Goal: Check status: Check status

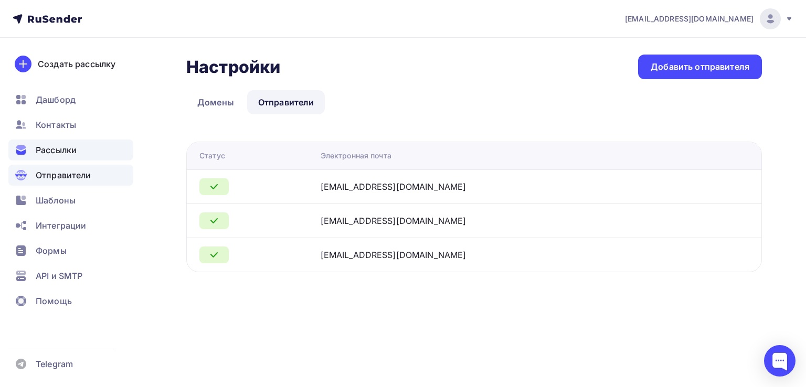
click at [67, 152] on span "Рассылки" at bounding box center [56, 150] width 41 height 13
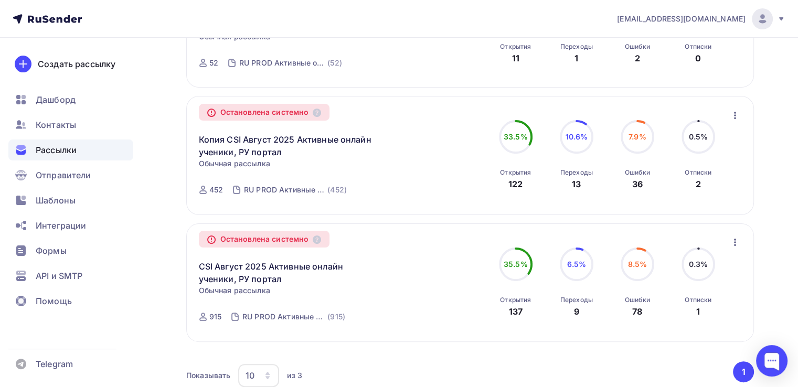
scroll to position [216, 0]
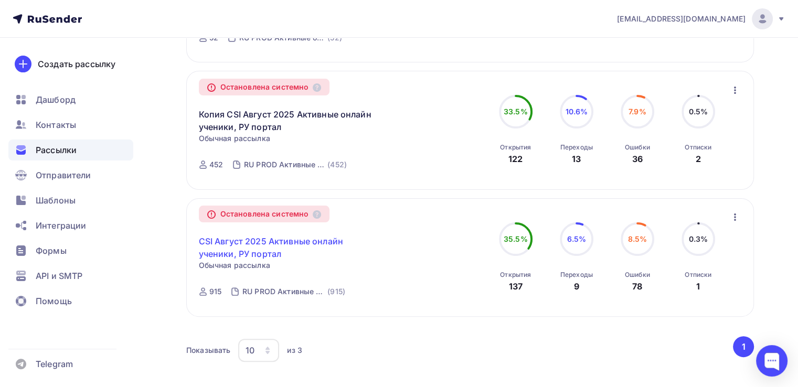
click at [252, 244] on link "CSI Август 2025 Активные онлайн ученики, РУ портал" at bounding box center [289, 247] width 180 height 25
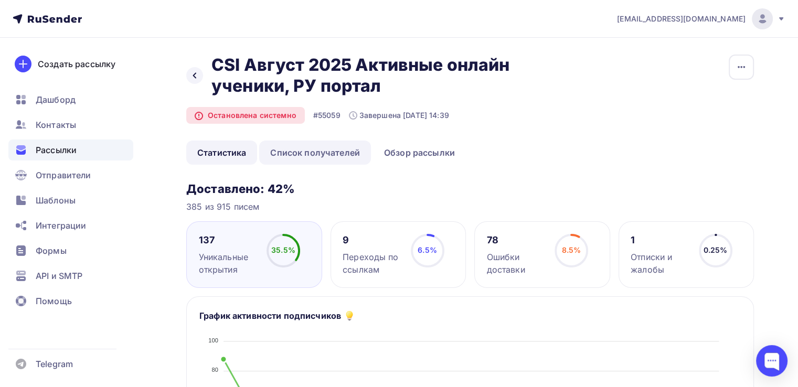
click at [320, 156] on link "Список получателей" at bounding box center [315, 153] width 112 height 24
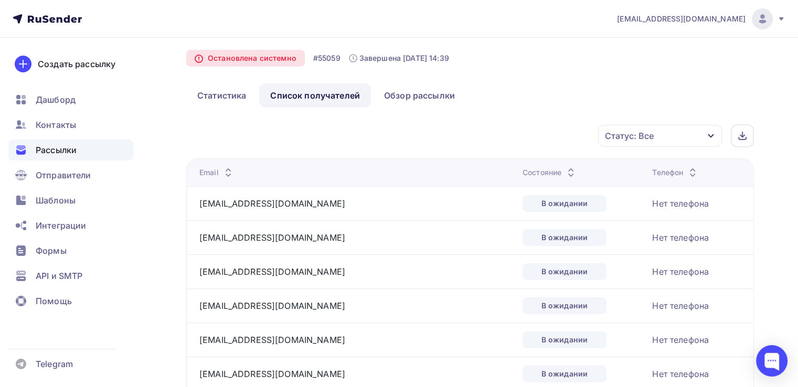
scroll to position [58, 0]
click at [634, 135] on div "Статус: Все" at bounding box center [629, 135] width 49 height 13
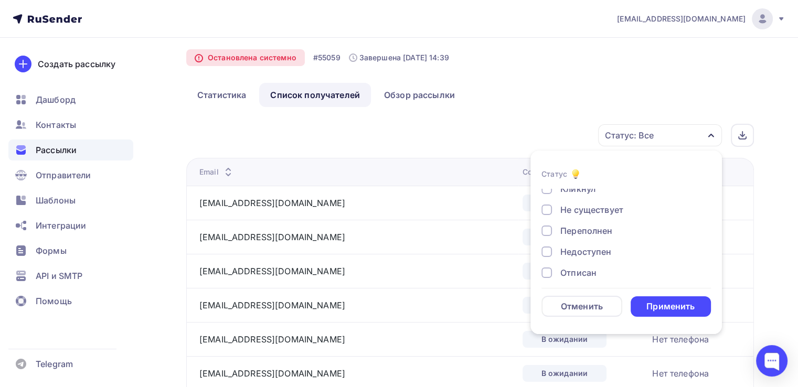
scroll to position [55, 0]
click at [570, 203] on div "Не существует" at bounding box center [592, 203] width 63 height 13
click at [567, 224] on div "Переполнен" at bounding box center [587, 224] width 52 height 13
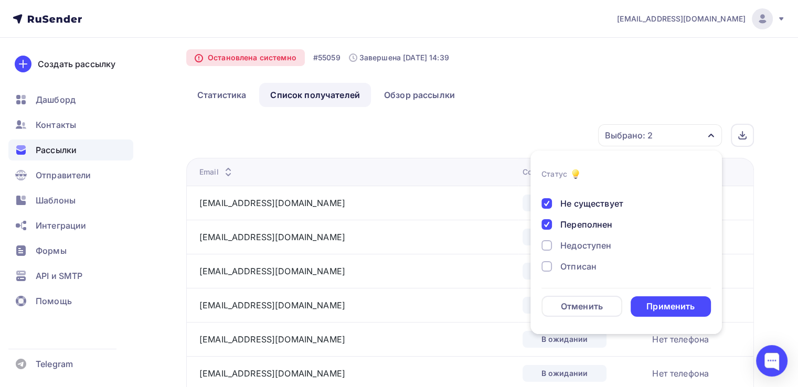
click at [570, 250] on div "Недоступен" at bounding box center [586, 245] width 51 height 13
click at [671, 308] on div "Применить" at bounding box center [671, 307] width 48 height 12
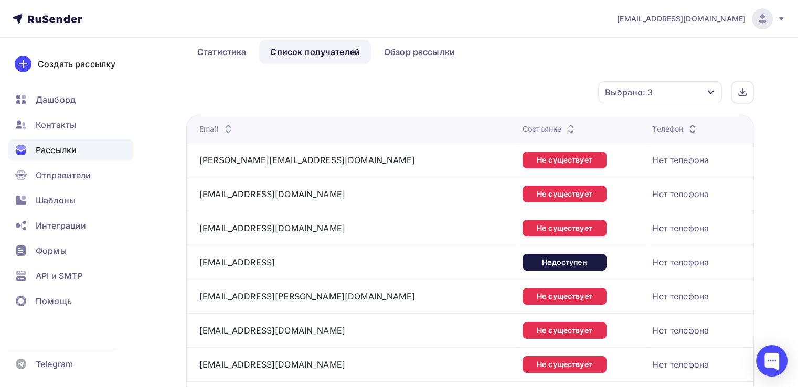
scroll to position [0, 0]
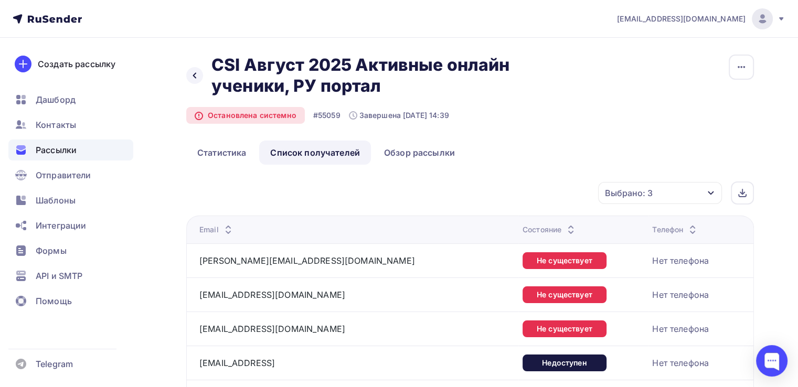
drag, startPoint x: 59, startPoint y: 268, endPoint x: 480, endPoint y: 83, distance: 459.3
click at [480, 83] on h2 "CSI Август 2025 Активные онлайн ученики, РУ портал" at bounding box center [370, 76] width 317 height 42
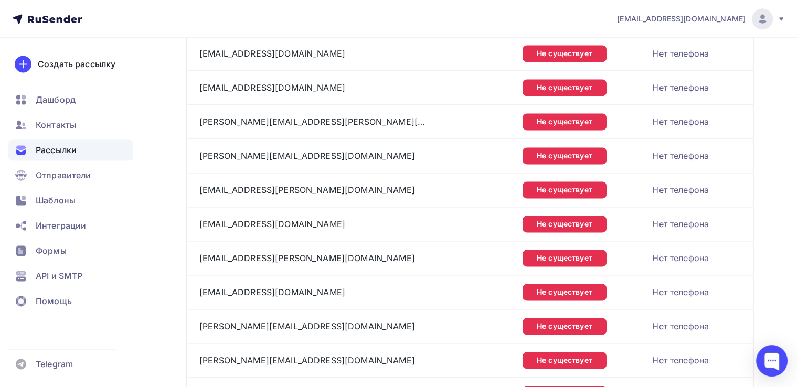
scroll to position [1639, 0]
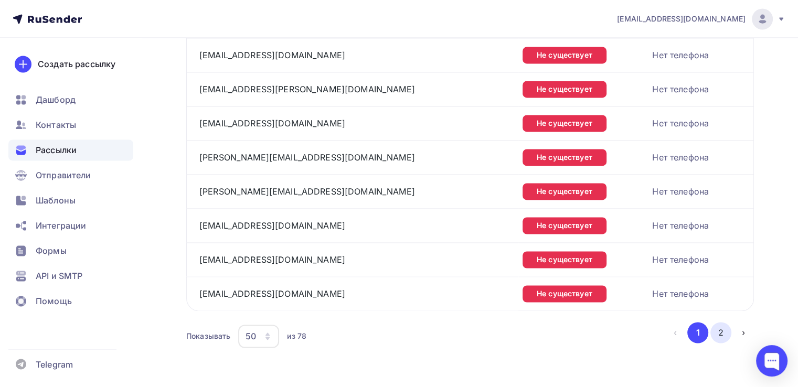
click at [719, 324] on button "2" at bounding box center [721, 332] width 21 height 21
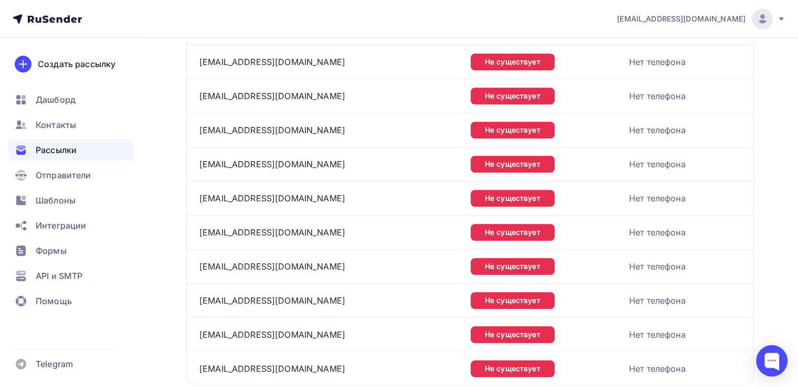
scroll to position [890, 0]
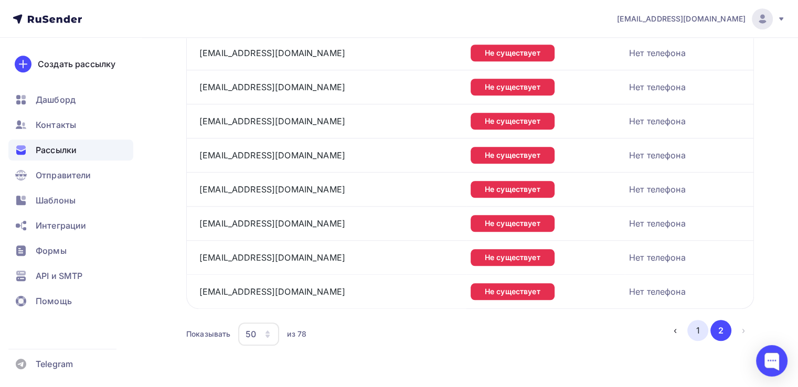
click at [691, 328] on button "1" at bounding box center [698, 330] width 21 height 21
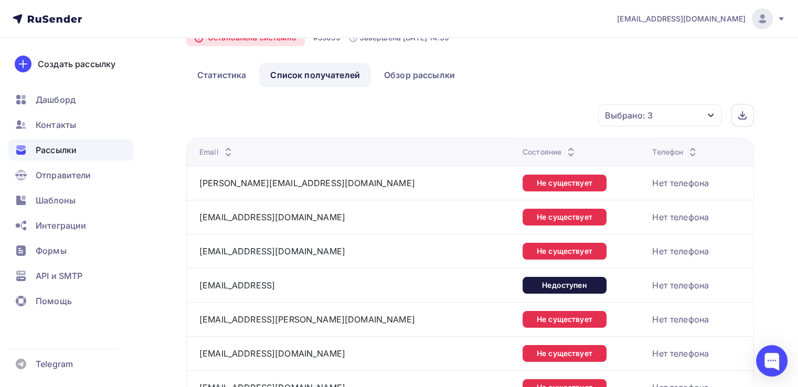
scroll to position [66, 0]
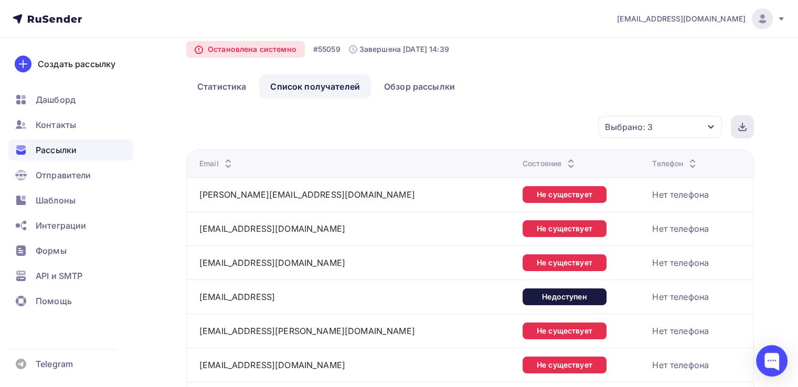
click at [747, 123] on div at bounding box center [742, 126] width 23 height 23
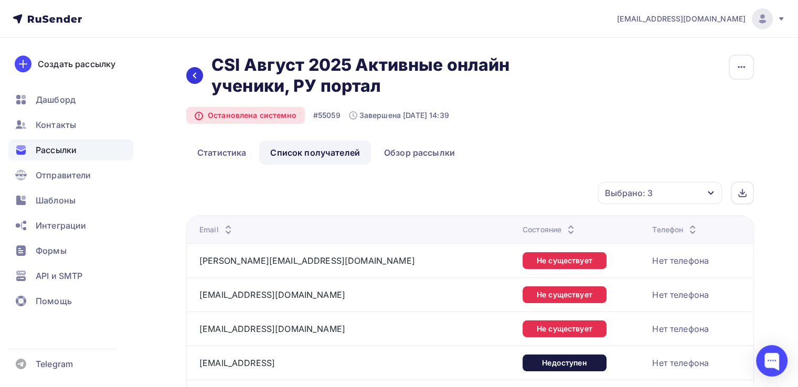
click at [189, 72] on div at bounding box center [194, 75] width 17 height 17
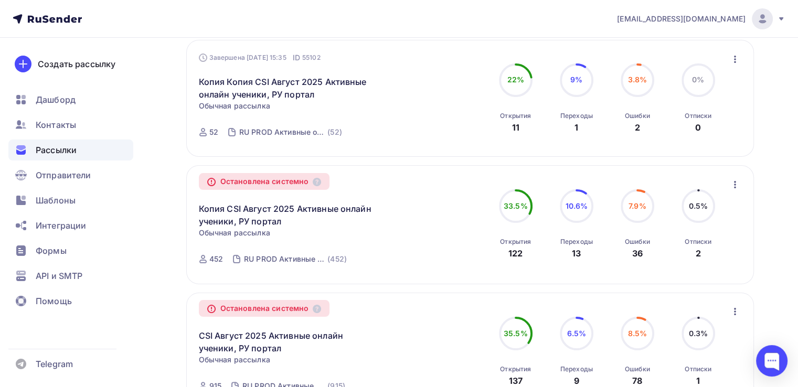
scroll to position [122, 0]
click at [250, 219] on link "Копия CSI Август 2025 Активные онлайн ученики, РУ портал" at bounding box center [289, 215] width 180 height 25
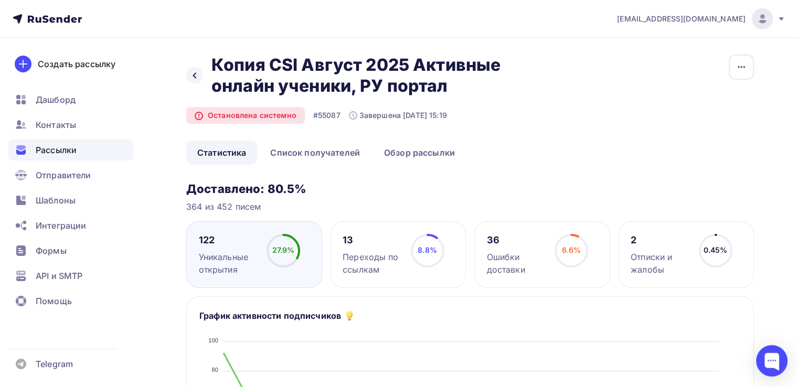
scroll to position [70, 0]
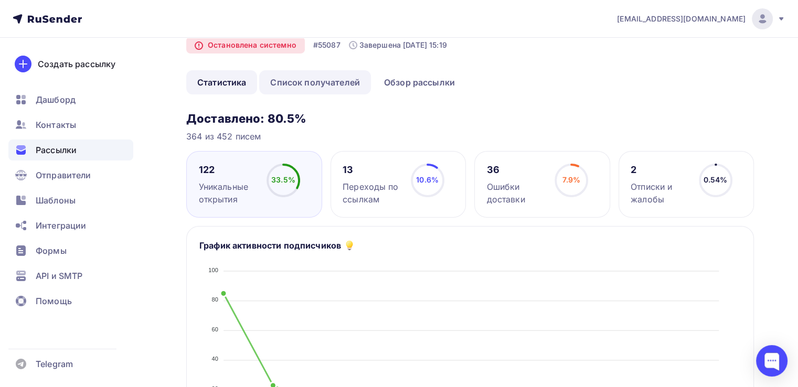
click at [332, 76] on link "Список получателей" at bounding box center [315, 82] width 112 height 24
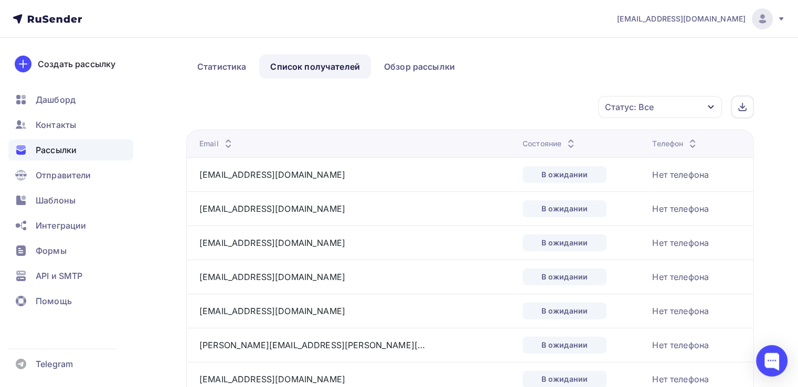
scroll to position [86, 0]
click at [638, 106] on div "Статус: Все" at bounding box center [629, 107] width 49 height 13
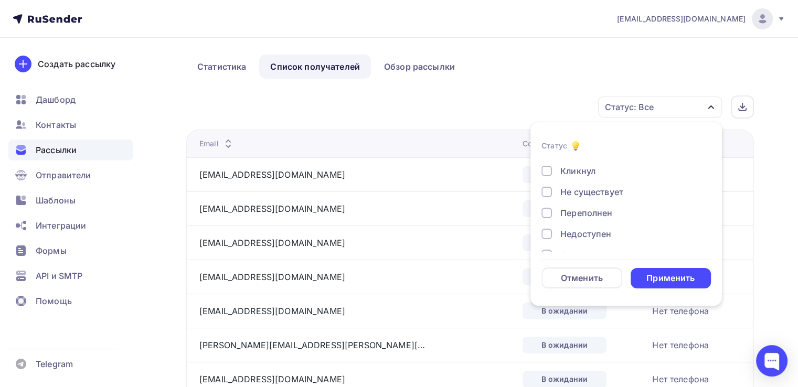
scroll to position [45, 0]
click at [567, 183] on div "Не существует" at bounding box center [592, 184] width 63 height 13
click at [577, 208] on div "Переполнен" at bounding box center [587, 205] width 52 height 13
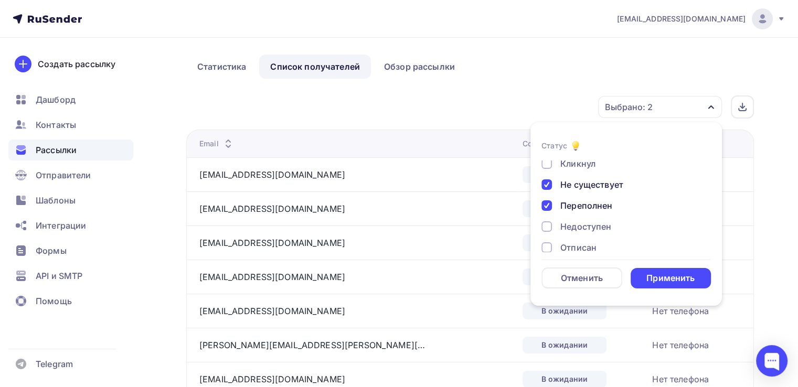
click at [578, 225] on div "Недоступен" at bounding box center [586, 226] width 51 height 13
click at [660, 273] on div "Применить" at bounding box center [671, 278] width 48 height 12
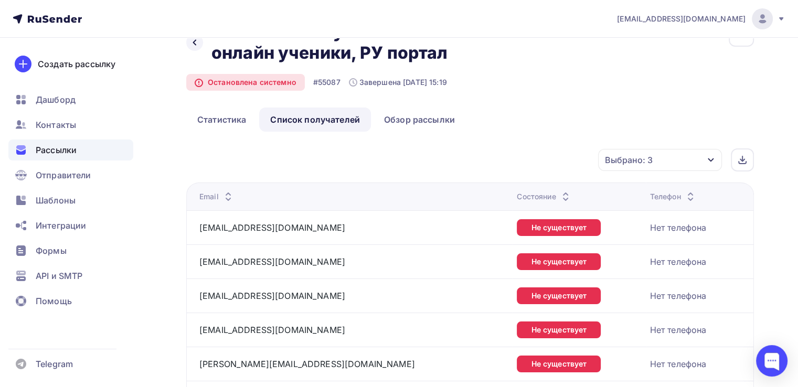
scroll to position [28, 0]
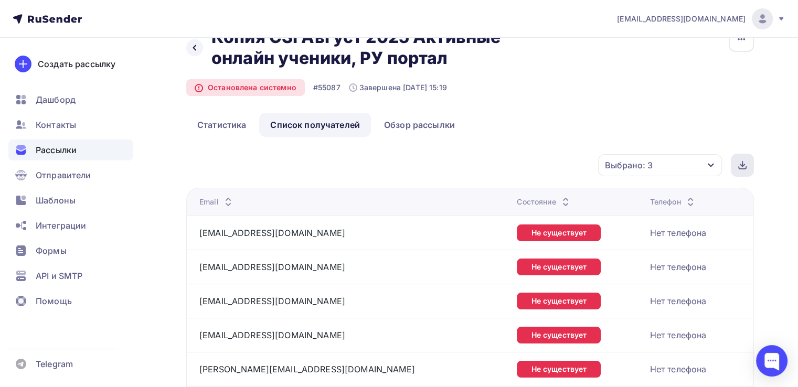
click at [734, 160] on div at bounding box center [742, 165] width 23 height 23
click at [189, 44] on div at bounding box center [194, 47] width 17 height 17
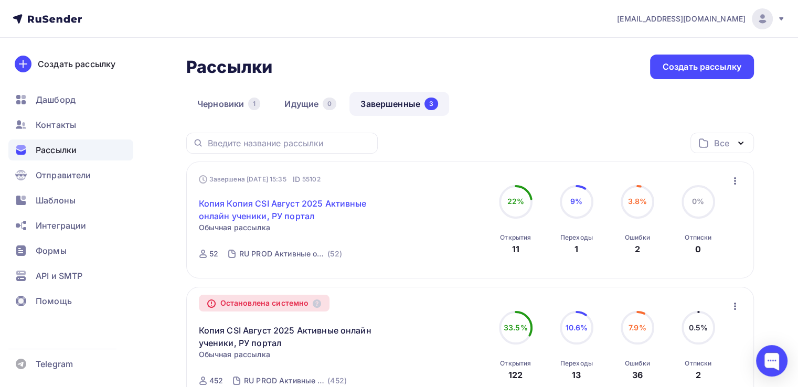
click at [255, 213] on link "Копия Копия CSI Август 2025 Активные онлайн ученики, РУ портал" at bounding box center [289, 209] width 180 height 25
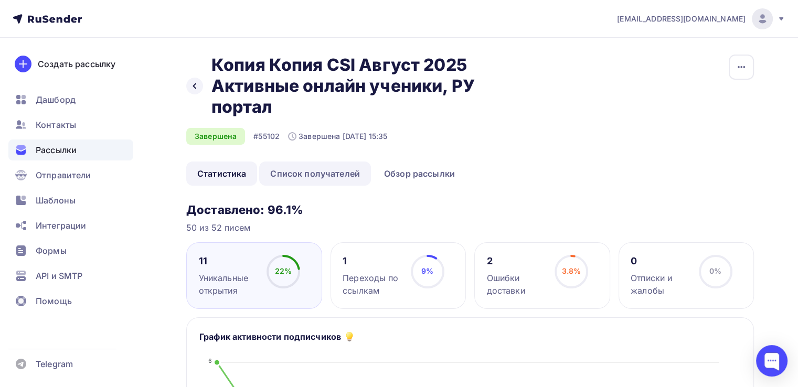
click at [345, 167] on link "Список получателей" at bounding box center [315, 174] width 112 height 24
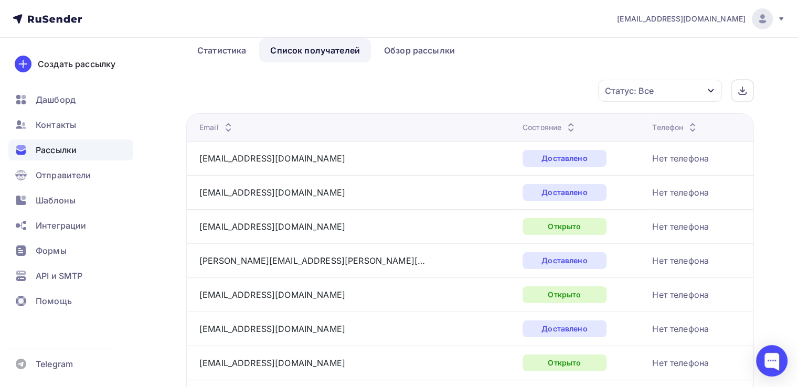
scroll to position [133, 0]
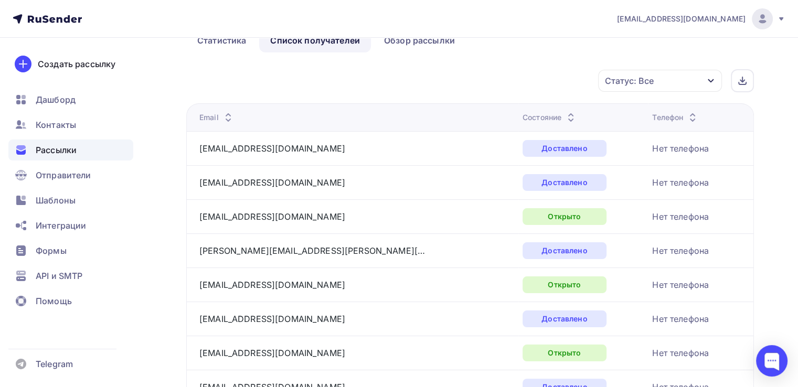
click at [672, 87] on div "Статус: Все" at bounding box center [660, 81] width 124 height 22
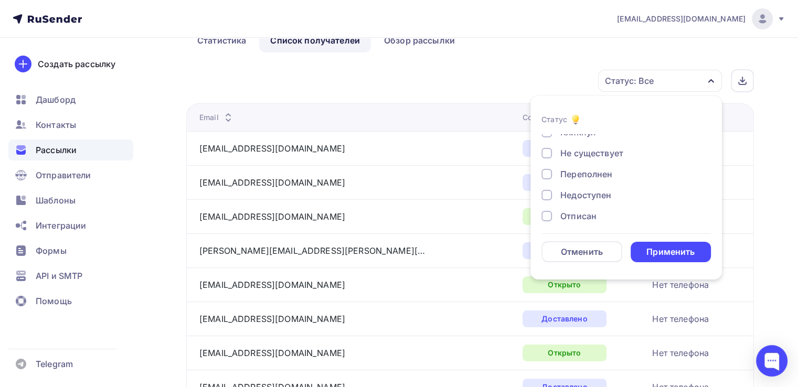
scroll to position [45, 0]
click at [578, 155] on div "Не существует" at bounding box center [592, 158] width 63 height 13
click at [578, 173] on div "Переполнен" at bounding box center [587, 179] width 52 height 13
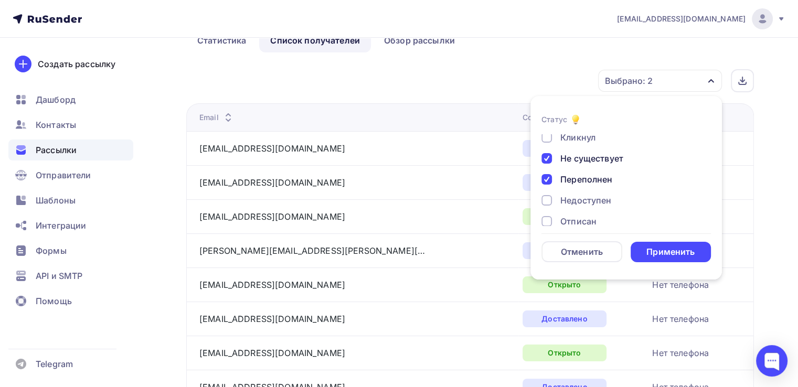
click at [574, 201] on div "Недоступен" at bounding box center [586, 200] width 51 height 13
click at [661, 249] on div "Применить" at bounding box center [671, 252] width 48 height 12
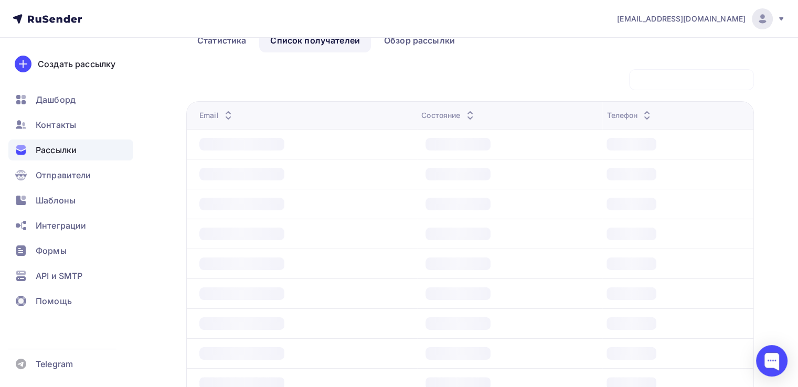
scroll to position [27, 0]
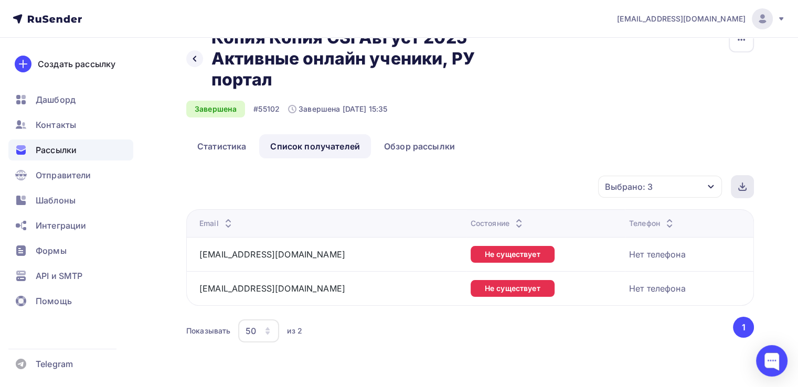
click at [747, 189] on div at bounding box center [742, 186] width 23 height 23
